Goal: Information Seeking & Learning: Check status

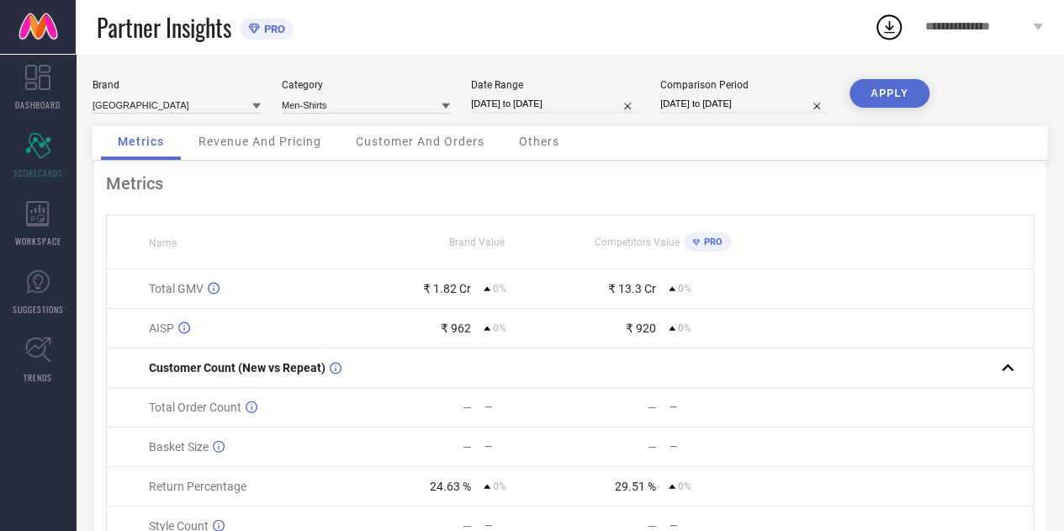
click at [868, 94] on button "APPLY" at bounding box center [890, 93] width 80 height 29
click at [395, 132] on div "Customer And Orders" at bounding box center [420, 143] width 162 height 34
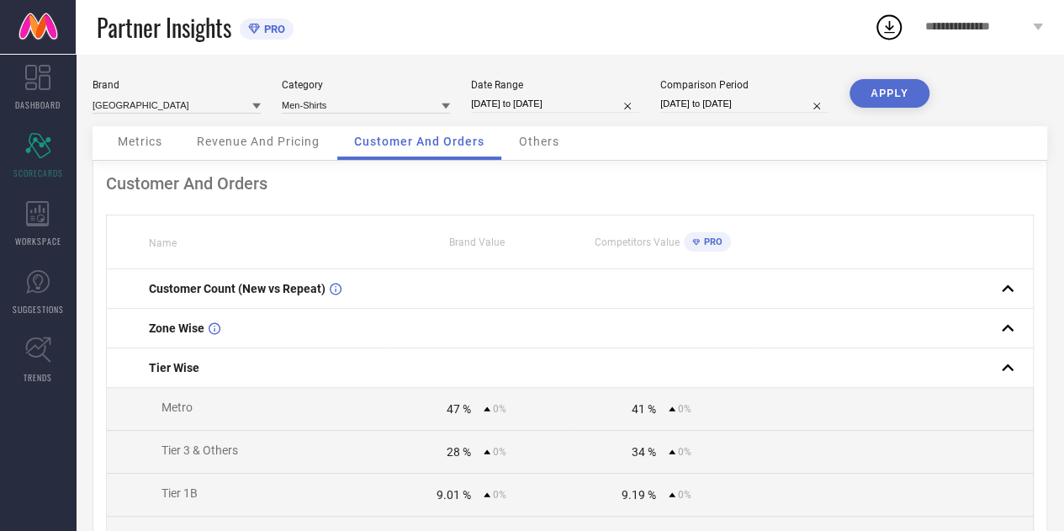
click at [145, 144] on span "Metrics" at bounding box center [140, 141] width 45 height 13
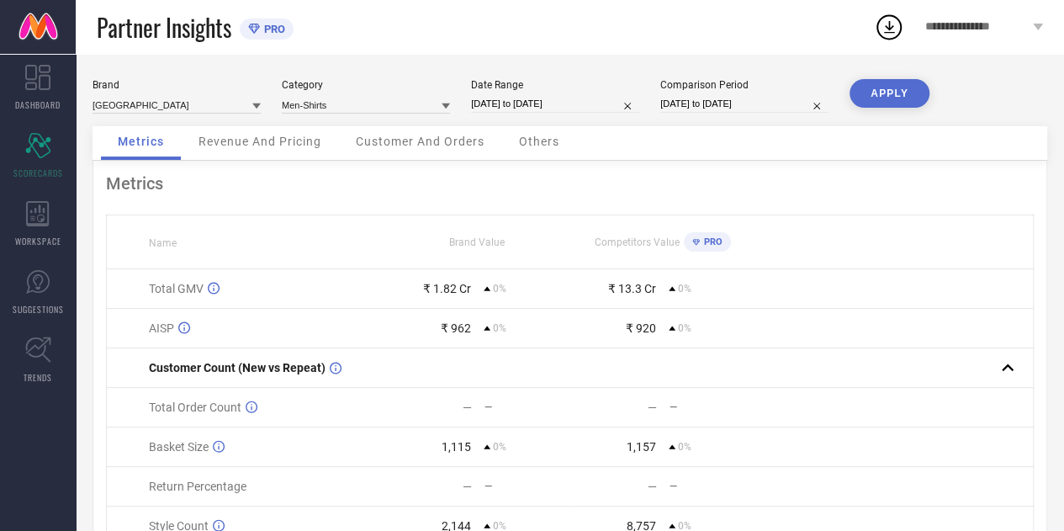
select select "3"
select select "2025"
select select "4"
select select "2025"
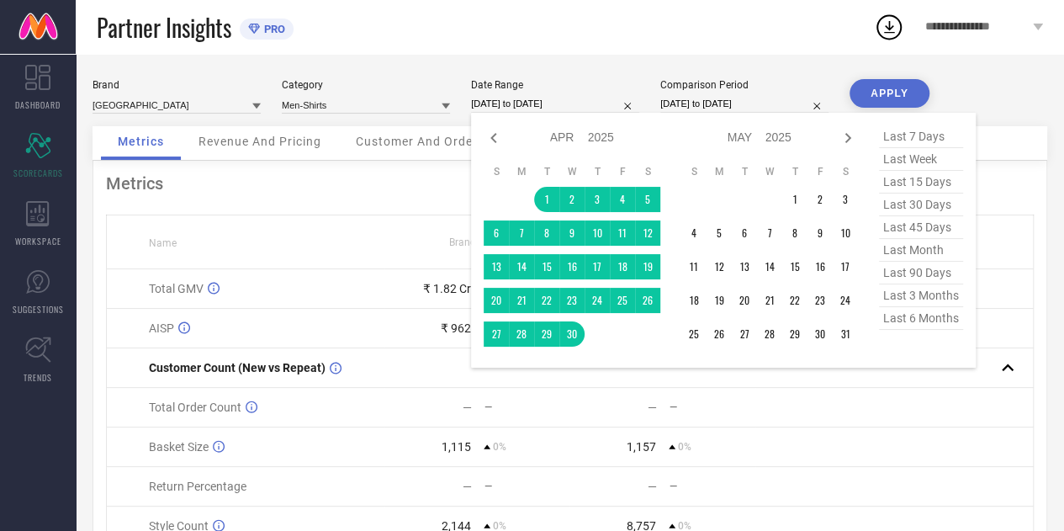
click at [584, 112] on input "[DATE] to [DATE]" at bounding box center [555, 104] width 168 height 18
click at [497, 135] on icon at bounding box center [494, 138] width 20 height 20
select select "2"
select select "2025"
select select "3"
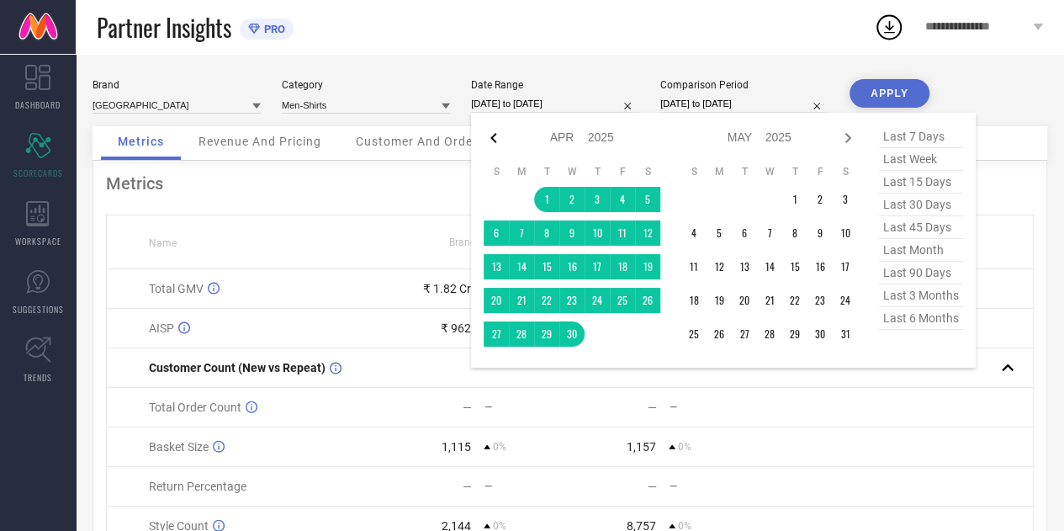
select select "2025"
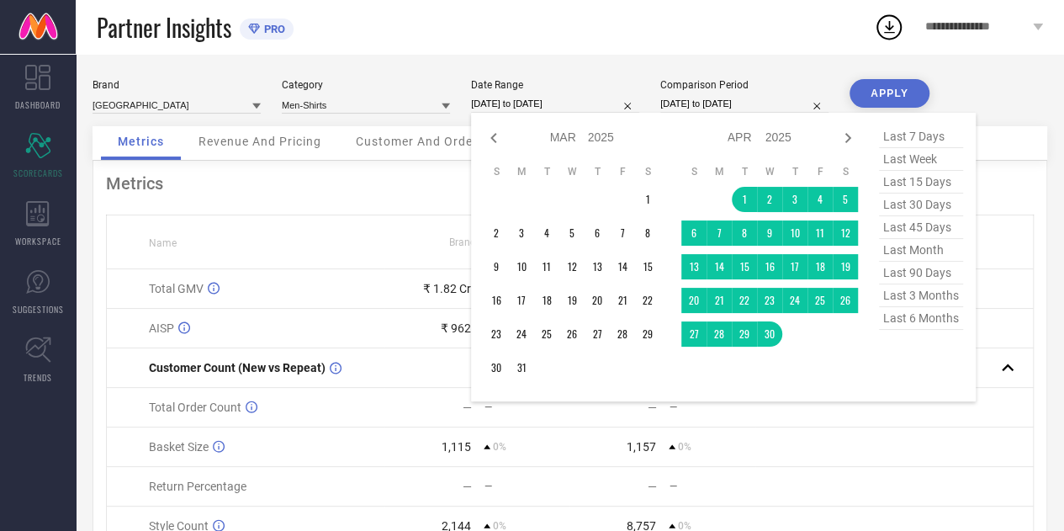
click at [626, 197] on td at bounding box center [622, 199] width 25 height 25
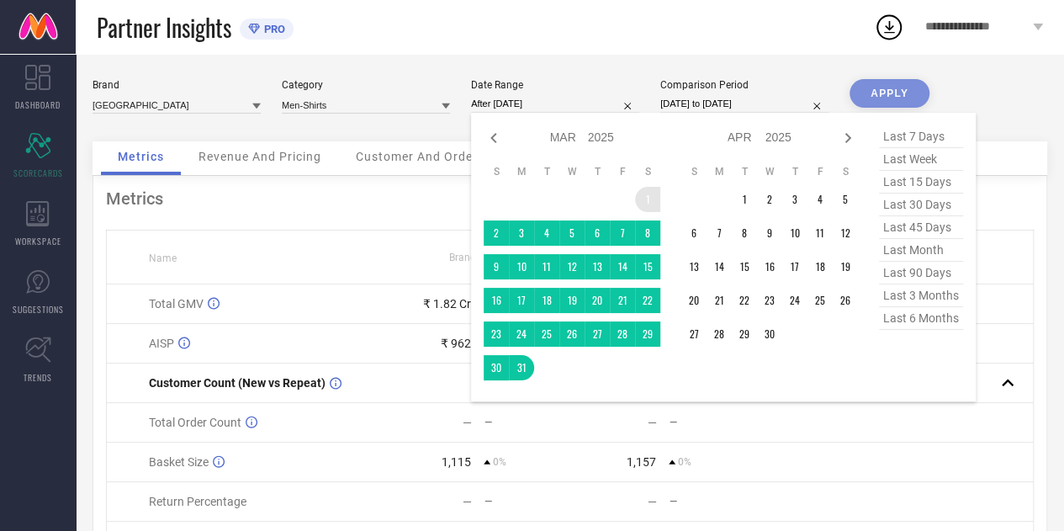
drag, startPoint x: 527, startPoint y: 362, endPoint x: 641, endPoint y: 195, distance: 202.1
click at [641, 195] on tbody "1 2 3 4 5 6 7 8 9 10 11 12 13 14 15 16 17 18 19 20 21 22 23 24 25 26 27 28 29 3…" at bounding box center [572, 284] width 177 height 194
type input "[DATE] to [DATE]"
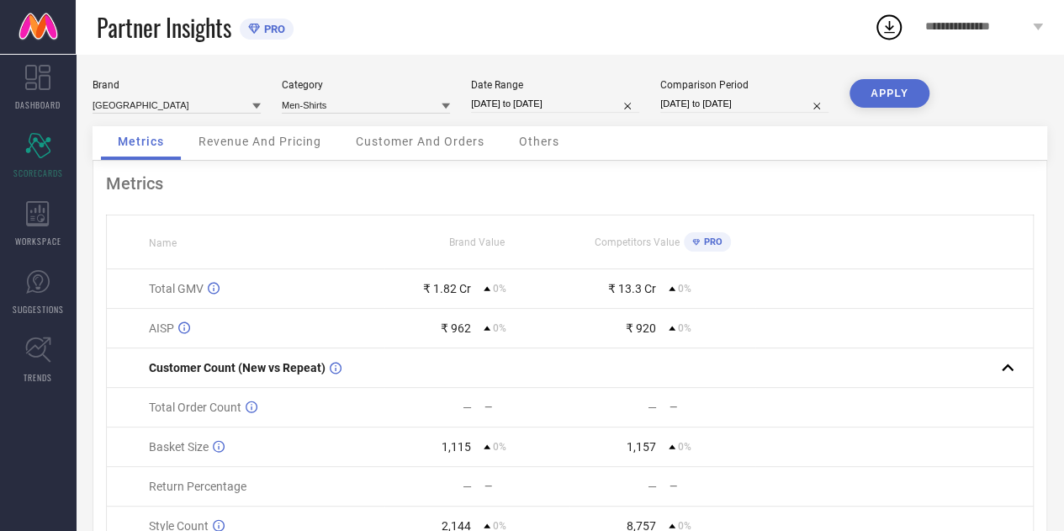
click at [892, 95] on button "APPLY" at bounding box center [890, 93] width 80 height 29
click at [390, 118] on div "[GEOGRAPHIC_DATA] Category Men-Shirts Date Range [DATE] to [DATE] Comparison Pe…" at bounding box center [570, 102] width 955 height 47
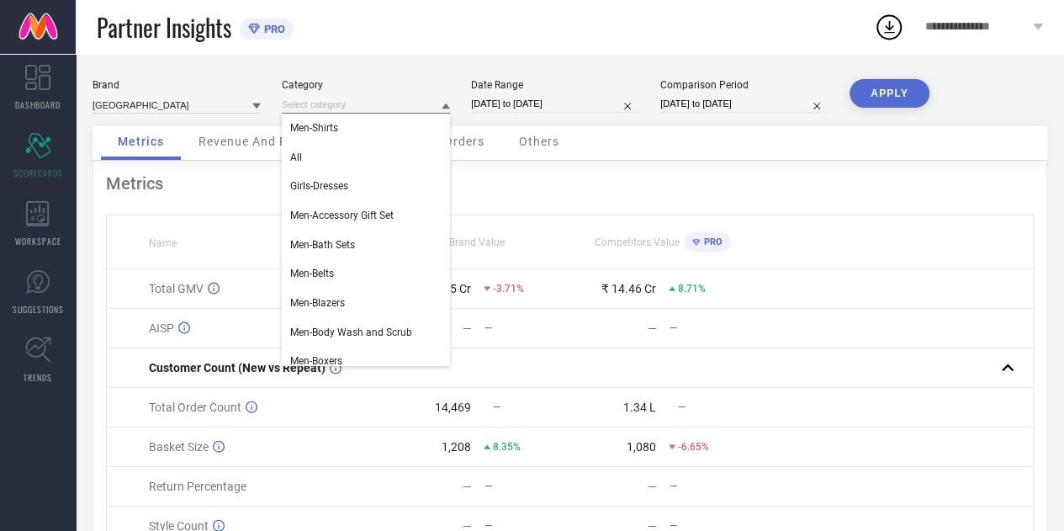
click at [390, 109] on input at bounding box center [366, 105] width 168 height 18
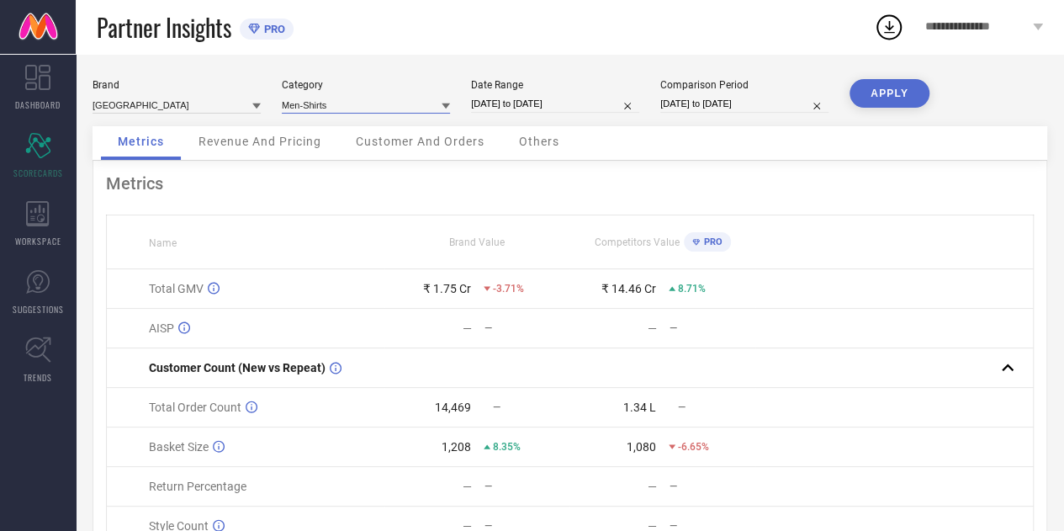
click at [377, 111] on input at bounding box center [366, 105] width 168 height 18
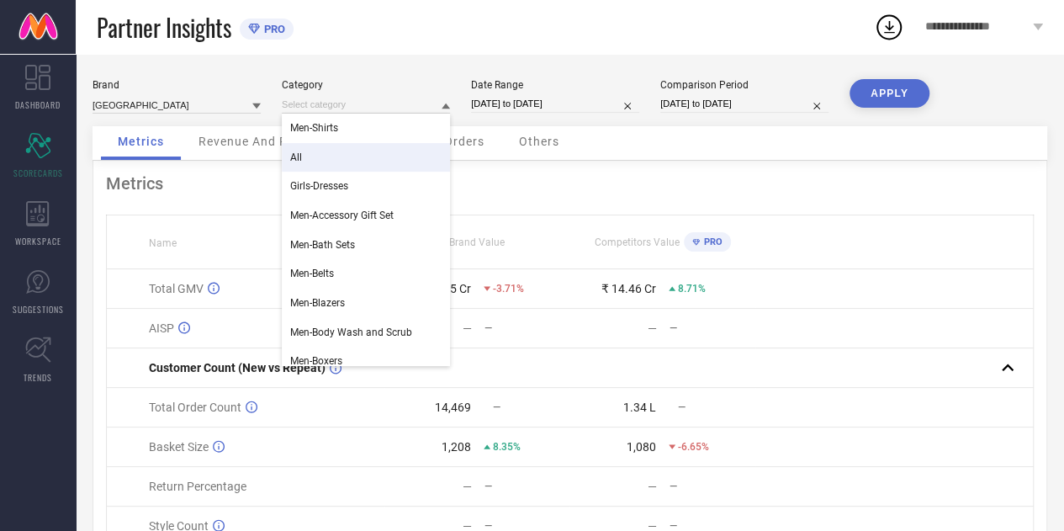
click at [334, 155] on div "All" at bounding box center [366, 157] width 168 height 29
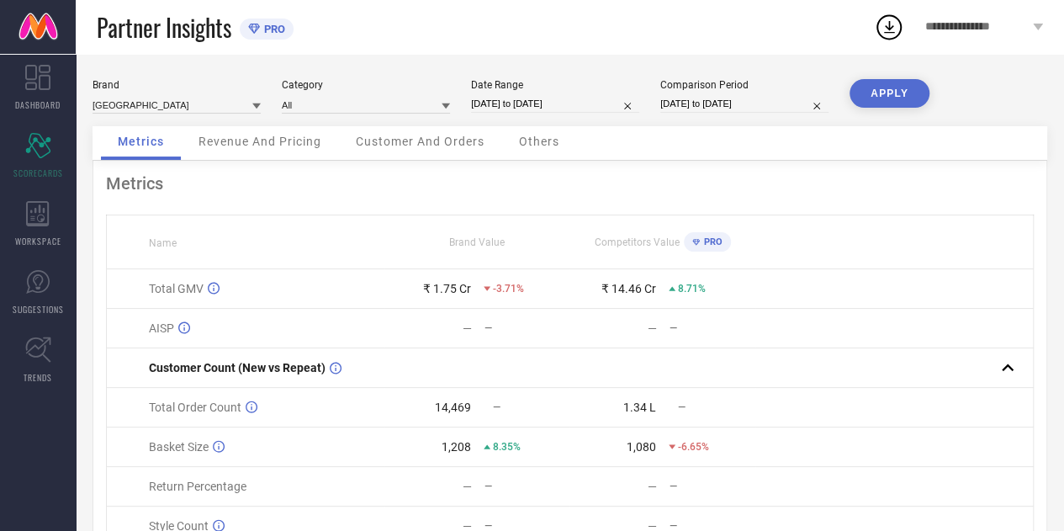
click at [887, 95] on button "APPLY" at bounding box center [890, 93] width 80 height 29
click at [423, 136] on span "Customer And Orders" at bounding box center [420, 141] width 129 height 13
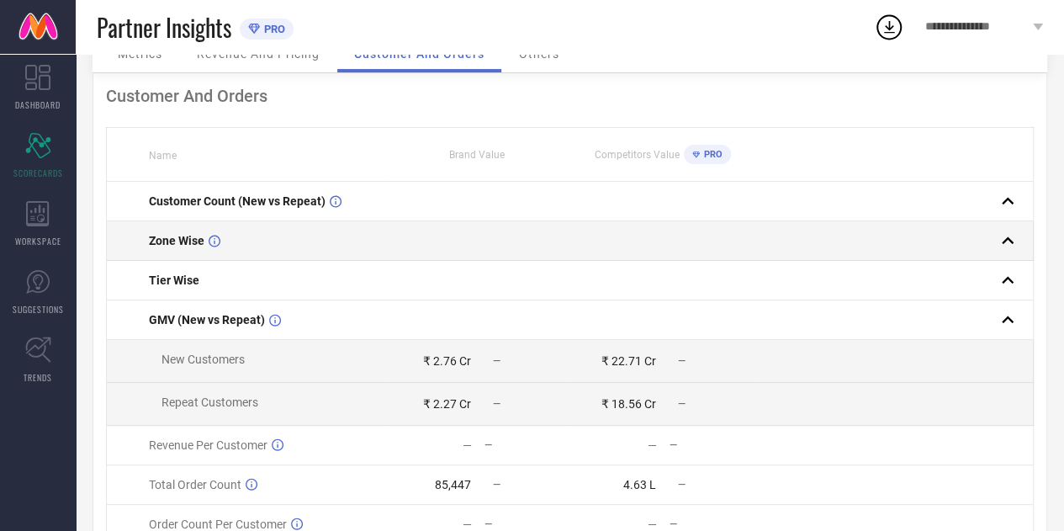
scroll to position [93, 0]
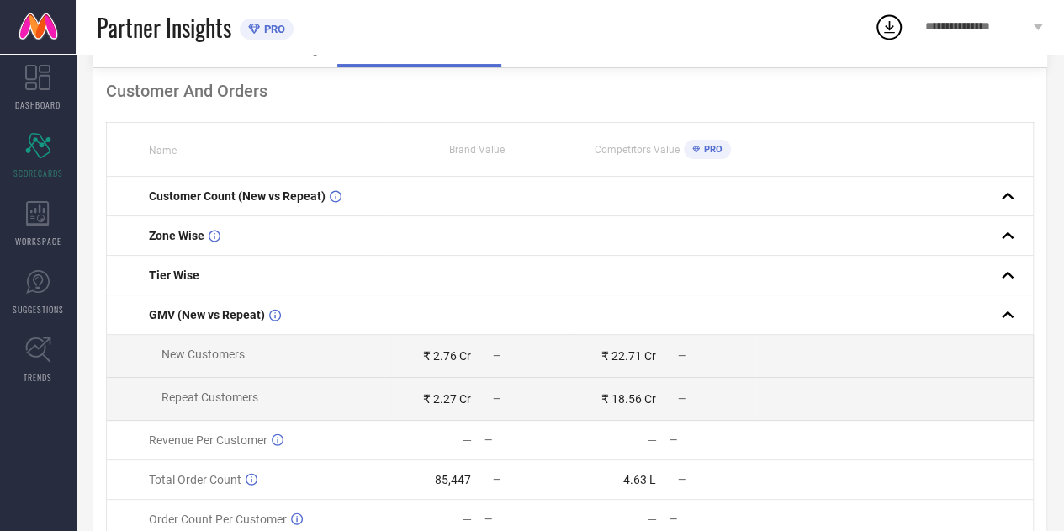
click at [443, 362] on div "₹ 2.76 Cr" at bounding box center [447, 355] width 48 height 13
drag, startPoint x: 443, startPoint y: 362, endPoint x: 547, endPoint y: 423, distance: 121.1
click at [547, 423] on tbody "Customer Count (New vs Repeat) Zone Wise Tier Wise GMV (New vs Repeat) New Cust…" at bounding box center [570, 398] width 927 height 442
click at [547, 421] on td "₹ 2.27 Cr —" at bounding box center [477, 399] width 185 height 43
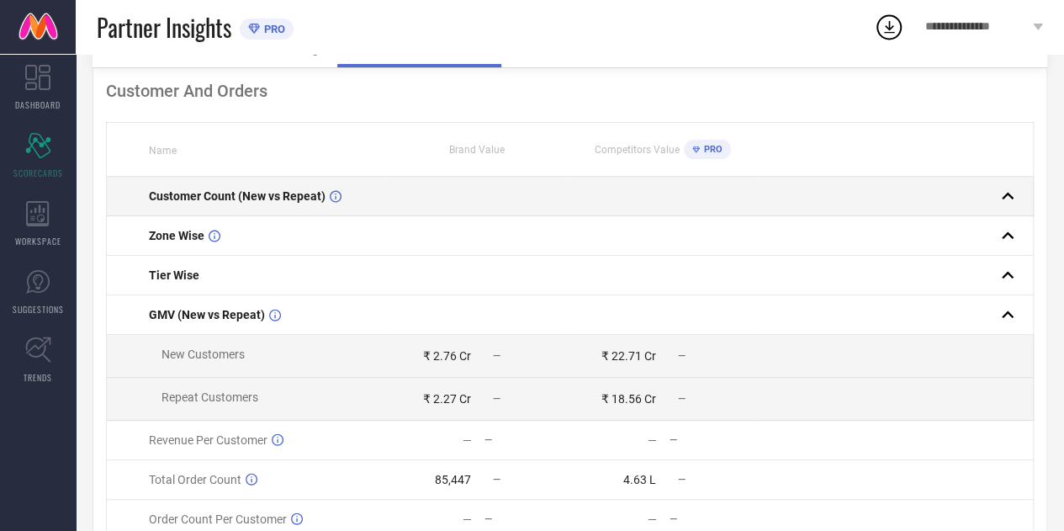
click at [596, 214] on td at bounding box center [662, 197] width 185 height 40
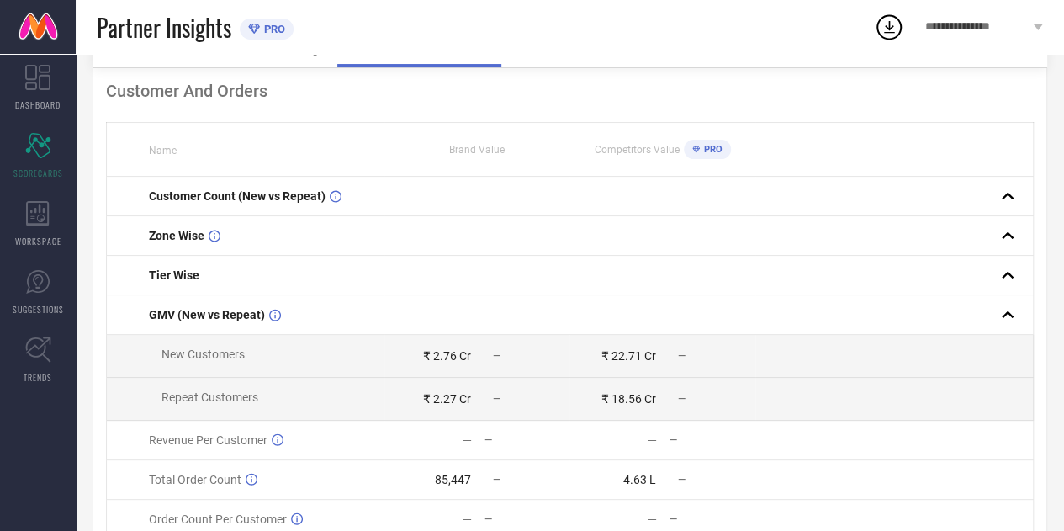
click at [454, 391] on td "₹ 2.27 Cr —" at bounding box center [477, 399] width 185 height 43
drag, startPoint x: 454, startPoint y: 391, endPoint x: 618, endPoint y: 356, distance: 167.0
click at [618, 356] on tbody "Customer Count (New vs Repeat) Zone Wise Tier Wise GMV (New vs Repeat) New Cust…" at bounding box center [570, 398] width 927 height 442
click at [618, 356] on div "₹ 22.71 Cr" at bounding box center [629, 355] width 55 height 13
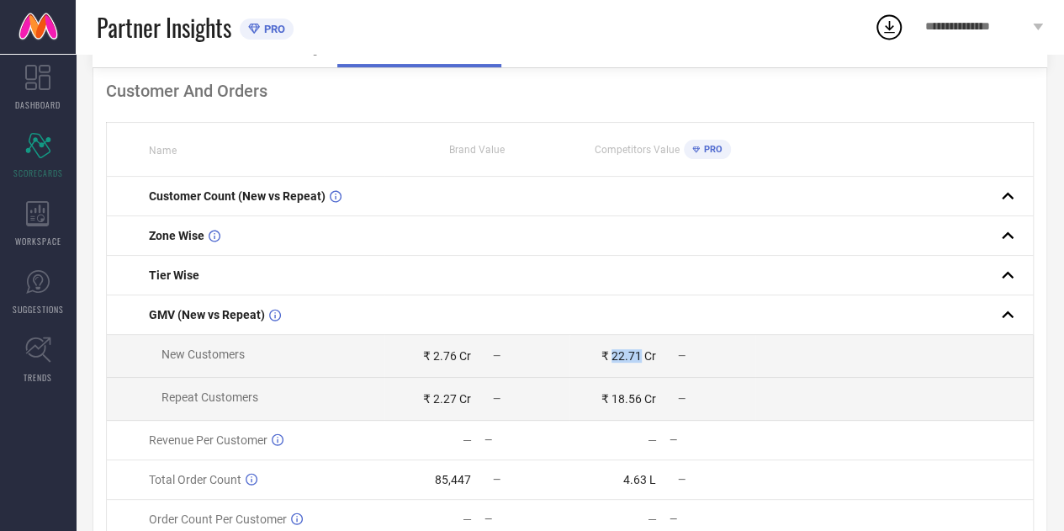
click at [618, 356] on div "₹ 22.71 Cr" at bounding box center [629, 355] width 55 height 13
drag, startPoint x: 618, startPoint y: 356, endPoint x: 261, endPoint y: 357, distance: 356.8
click at [261, 357] on tr "New Customers ₹ 2.76 Cr — ₹ 22.71 Cr —" at bounding box center [570, 356] width 927 height 43
click at [261, 357] on td "New Customers" at bounding box center [246, 356] width 279 height 43
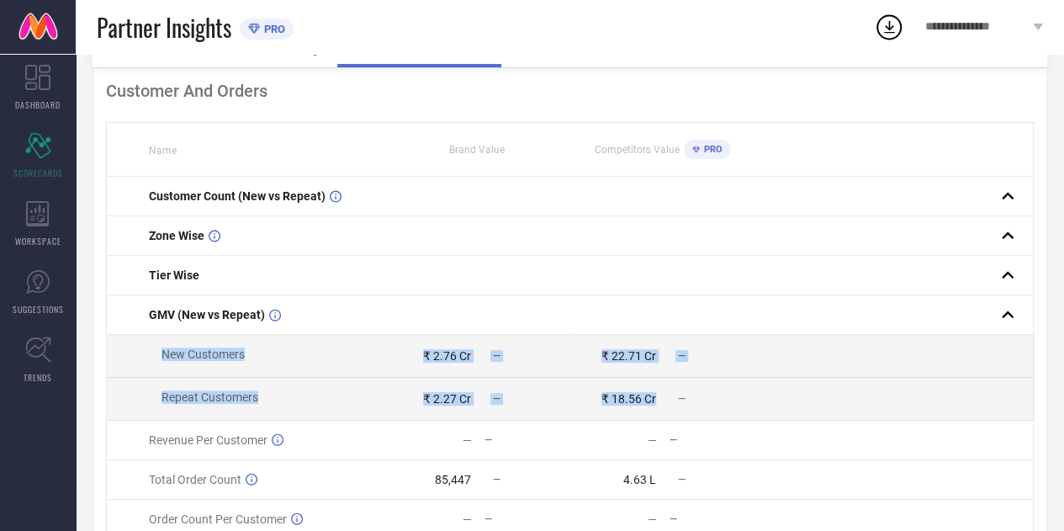
drag, startPoint x: 261, startPoint y: 357, endPoint x: 592, endPoint y: 414, distance: 335.6
click at [592, 414] on tbody "Customer Count (New vs Repeat) Zone Wise Tier Wise GMV (New vs Repeat) New Cust…" at bounding box center [570, 398] width 927 height 442
click at [592, 414] on td "₹ 18.56 Cr —" at bounding box center [662, 399] width 185 height 43
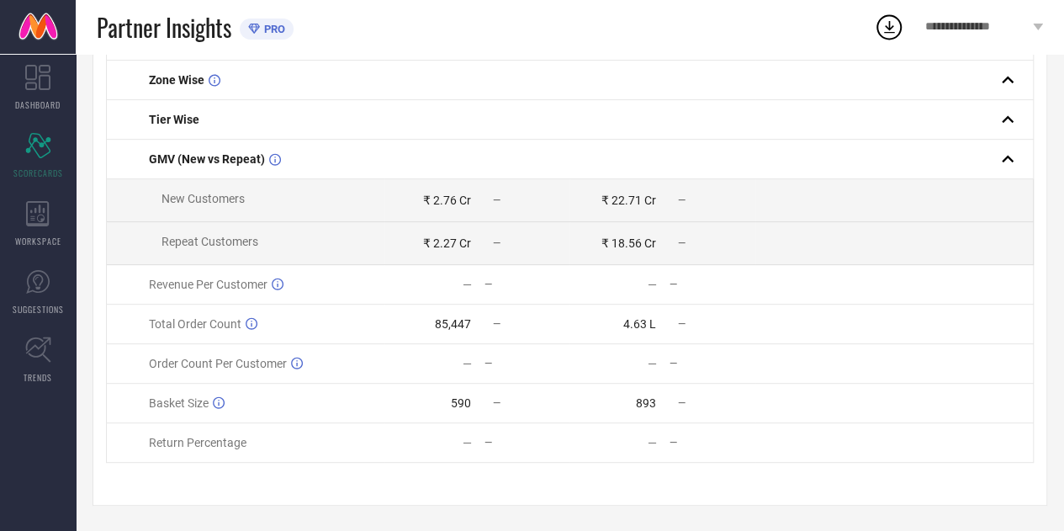
scroll to position [0, 0]
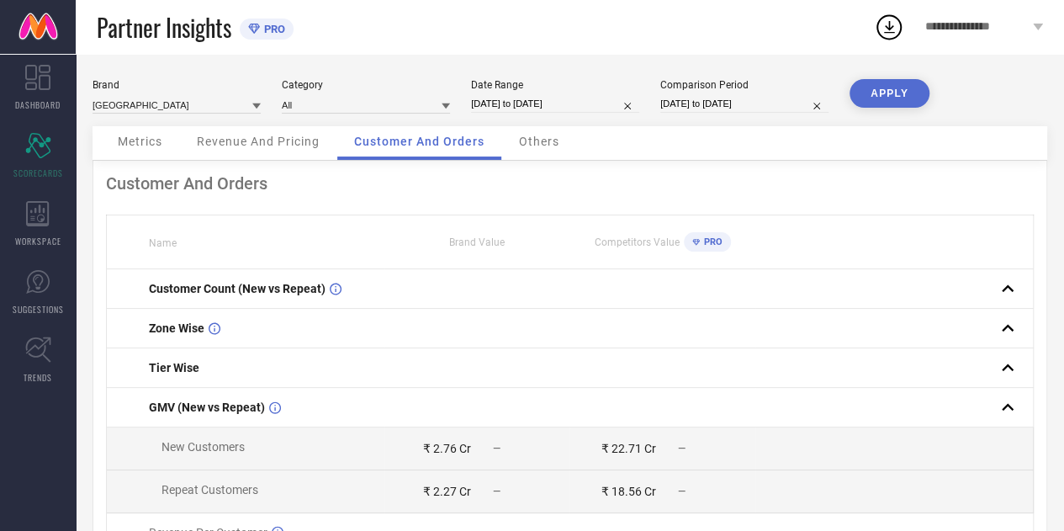
click at [592, 414] on td at bounding box center [662, 408] width 185 height 40
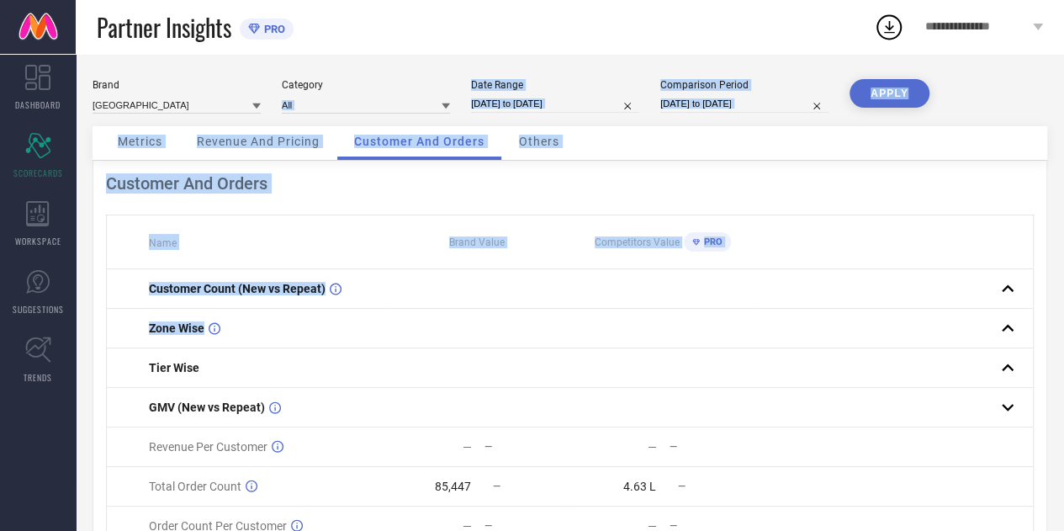
drag, startPoint x: 650, startPoint y: 314, endPoint x: 404, endPoint y: -102, distance: 482.9
click at [404, 0] on html "**********" at bounding box center [532, 265] width 1064 height 531
click at [565, 201] on div "Customer And Orders Name Brand Value Competitors Value PRO Customer Count (New …" at bounding box center [570, 414] width 955 height 507
